Goal: Book appointment/travel/reservation

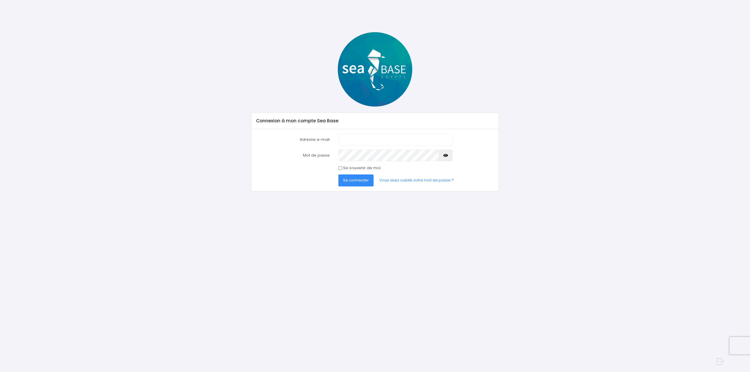
type input "[EMAIL_ADDRESS][DOMAIN_NAME]"
click at [355, 181] on span "Se connecter" at bounding box center [356, 180] width 26 height 6
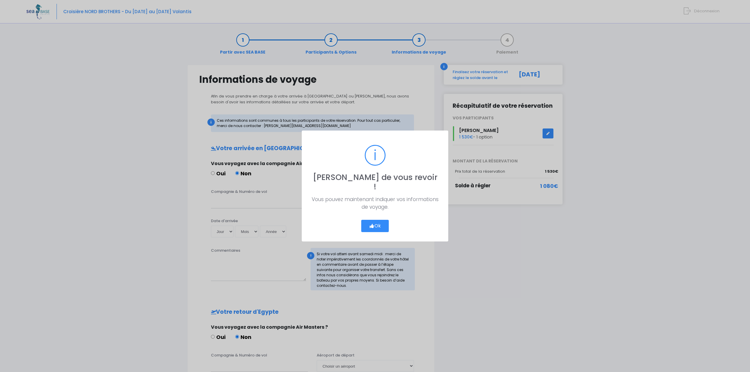
click at [381, 224] on button "Ok" at bounding box center [375, 226] width 28 height 12
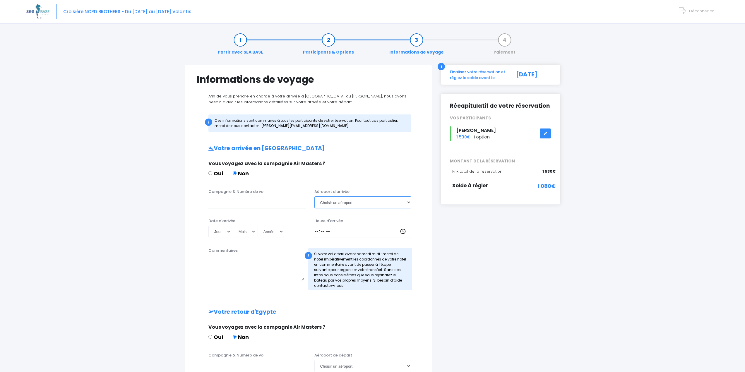
click at [344, 204] on select "Choisir un aéroport [GEOGRAPHIC_DATA][PERSON_NAME]" at bounding box center [363, 203] width 97 height 12
select select "Hurghada"
click at [315, 197] on select "Choisir un aéroport [GEOGRAPHIC_DATA][PERSON_NAME]" at bounding box center [363, 203] width 97 height 12
click at [217, 205] on input "Compagnie & Numéro de vol" at bounding box center [257, 203] width 97 height 12
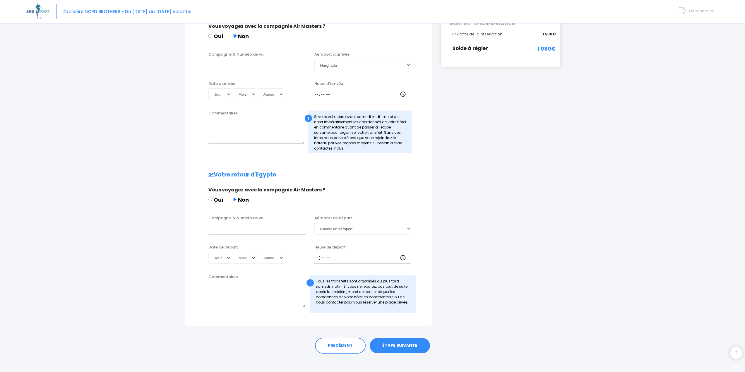
scroll to position [142, 0]
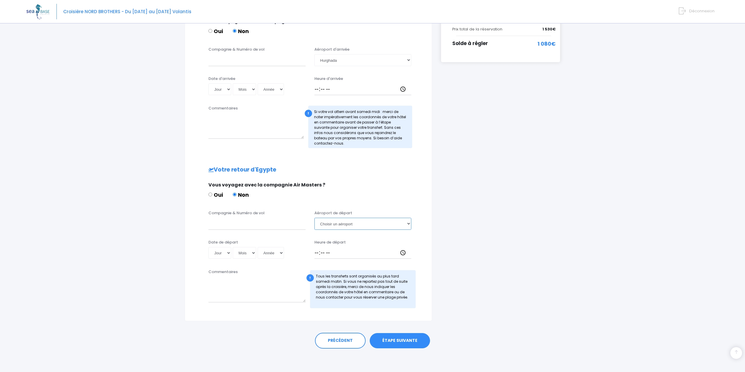
click at [349, 223] on select "Choisir un aéroport [GEOGRAPHIC_DATA][PERSON_NAME]" at bounding box center [363, 224] width 97 height 12
select select "Hurghada"
click at [315, 218] on select "Choisir un aéroport [GEOGRAPHIC_DATA][PERSON_NAME]" at bounding box center [363, 224] width 97 height 12
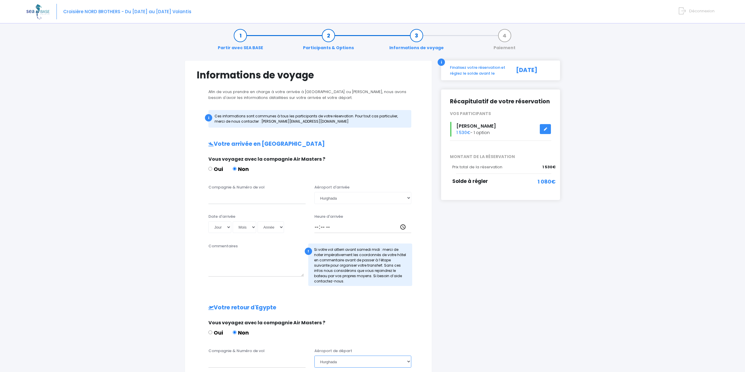
scroll to position [0, 0]
